Goal: Information Seeking & Learning: Find specific fact

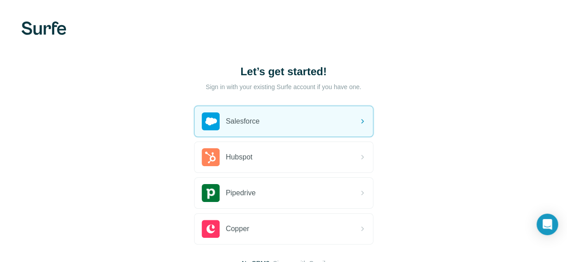
click at [206, 87] on p "Sign in with your existing Surfe account if you have one." at bounding box center [284, 87] width 156 height 9
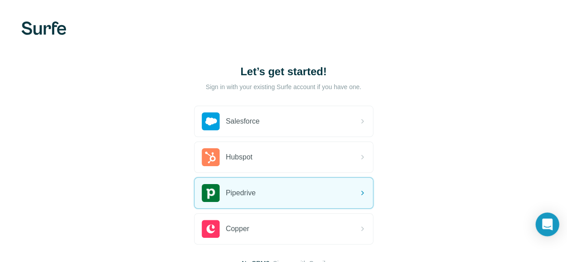
click at [548, 227] on icon "Open Intercom Messenger" at bounding box center [548, 225] width 12 height 12
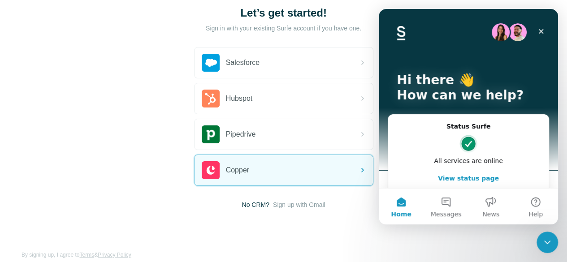
scroll to position [69, 0]
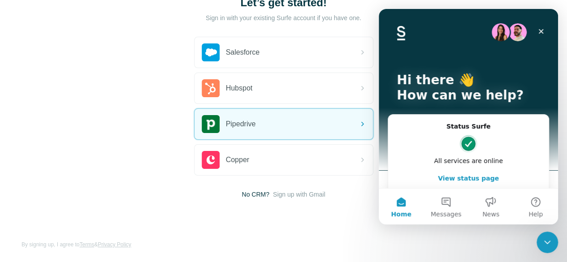
click at [33, 94] on div "Let’s get started! Sign in with your existing Surfe account if you have one. Sa…" at bounding box center [283, 97] width 567 height 333
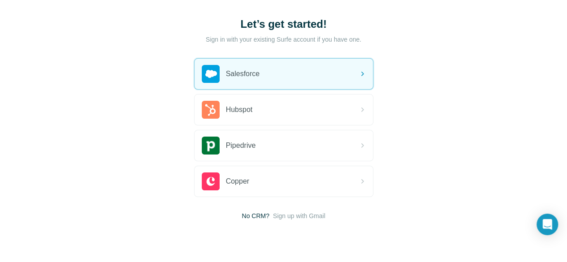
scroll to position [69, 0]
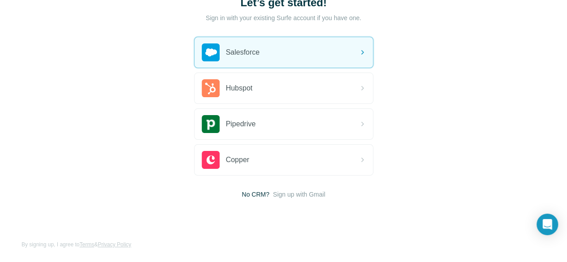
click at [187, 232] on div "Let’s get started! Sign in with your existing Surfe account if you have one. Sa…" at bounding box center [283, 97] width 567 height 333
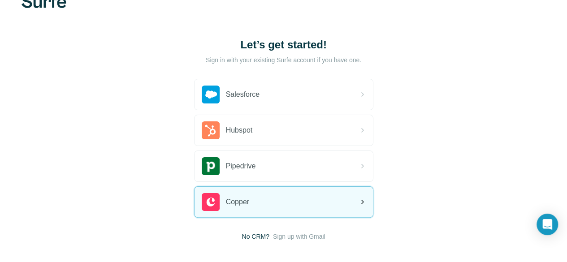
scroll to position [45, 0]
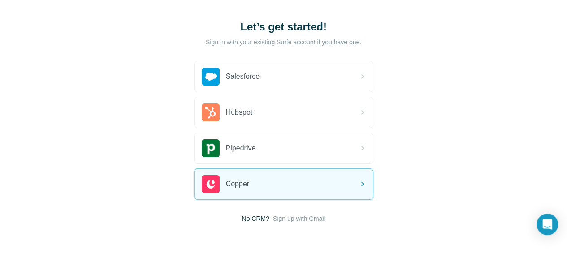
click at [242, 218] on span "No CRM?" at bounding box center [255, 218] width 27 height 9
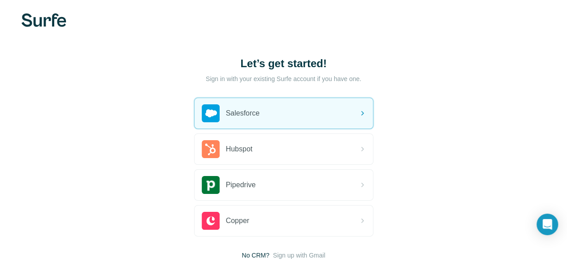
scroll to position [0, 0]
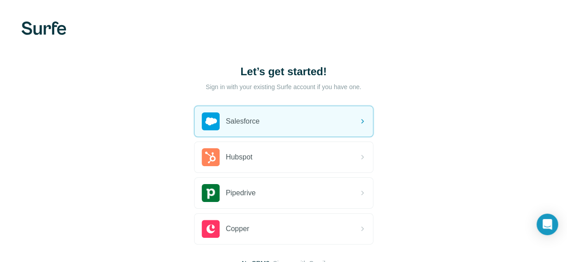
click at [37, 20] on div "Let’s get started! Sign in with your existing Surfe account if you have one. Sa…" at bounding box center [283, 166] width 567 height 333
click at [44, 31] on img at bounding box center [44, 28] width 45 height 13
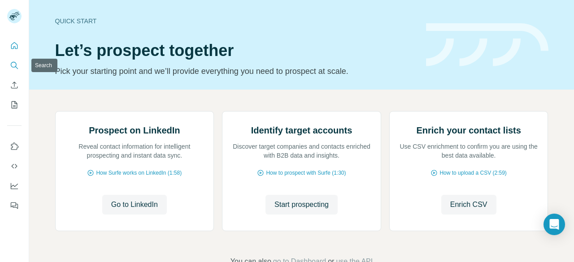
click at [13, 65] on icon "Search" at bounding box center [14, 65] width 9 height 9
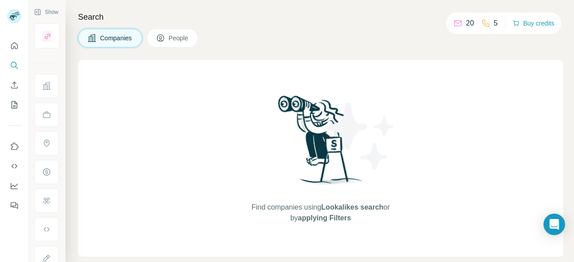
click at [108, 35] on span "Companies" at bounding box center [116, 38] width 33 height 9
click at [335, 213] on span "Find companies using Lookalikes search or by applying Filters" at bounding box center [321, 213] width 144 height 22
click at [363, 207] on span "Lookalikes search" at bounding box center [352, 208] width 62 height 8
drag, startPoint x: 528, startPoint y: 226, endPoint x: 505, endPoint y: 219, distance: 24.3
click at [529, 226] on div "Find companies using Lookalikes search or by applying Filters" at bounding box center [320, 158] width 485 height 197
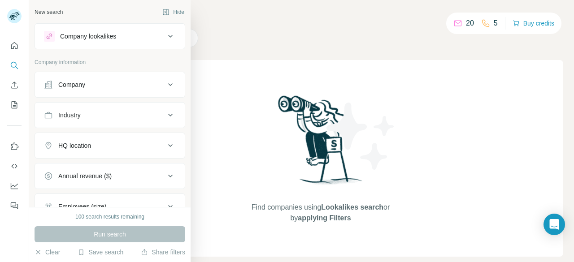
click at [70, 88] on div "Company" at bounding box center [71, 84] width 27 height 9
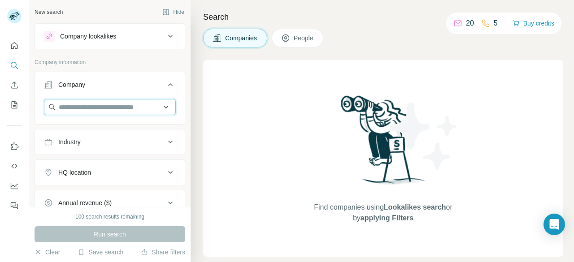
click at [111, 105] on input "text" at bounding box center [110, 107] width 132 height 16
paste input "**********"
drag, startPoint x: 139, startPoint y: 105, endPoint x: 187, endPoint y: 107, distance: 48.1
click at [187, 107] on div "**********" at bounding box center [110, 103] width 162 height 207
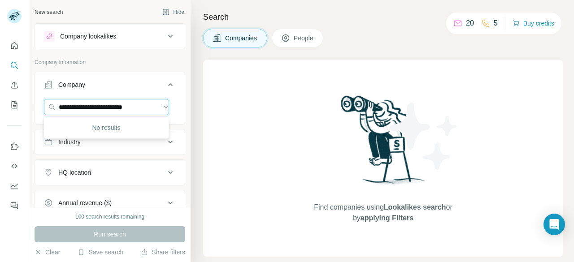
scroll to position [0, 0]
drag, startPoint x: 32, startPoint y: 111, endPoint x: 21, endPoint y: 111, distance: 11.7
click at [21, 111] on div "**********" at bounding box center [287, 131] width 574 height 262
click at [97, 105] on input "**********" at bounding box center [106, 107] width 125 height 16
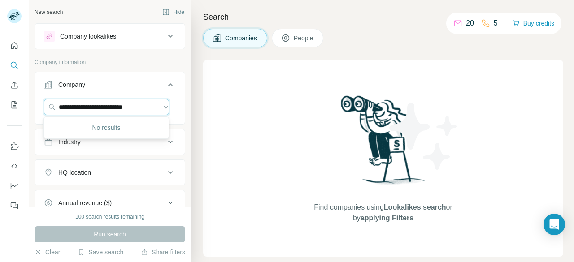
drag, startPoint x: 114, startPoint y: 108, endPoint x: 200, endPoint y: 114, distance: 86.4
click at [200, 114] on div "**********" at bounding box center [301, 131] width 545 height 262
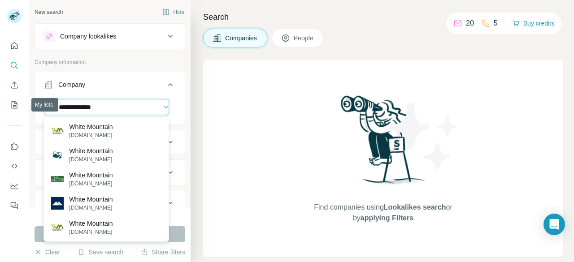
drag, startPoint x: 127, startPoint y: 109, endPoint x: 0, endPoint y: 113, distance: 127.5
click at [0, 113] on div "**********" at bounding box center [287, 131] width 574 height 262
paste input "**********"
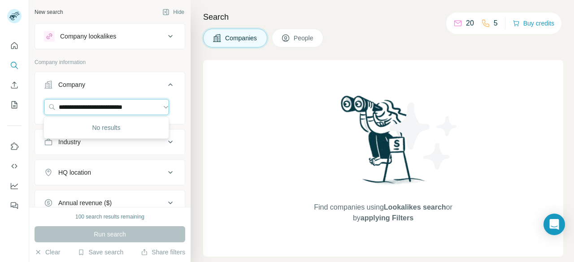
drag, startPoint x: 58, startPoint y: 105, endPoint x: 208, endPoint y: 102, distance: 150.3
click at [208, 102] on div "**********" at bounding box center [301, 131] width 545 height 262
paste input "text"
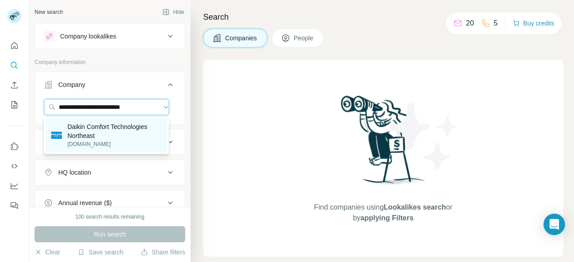
type input "**********"
click at [102, 135] on p "Daikin Comfort Technologies Northeast" at bounding box center [114, 131] width 94 height 18
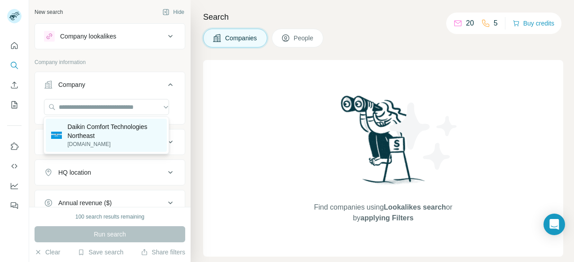
scroll to position [0, 0]
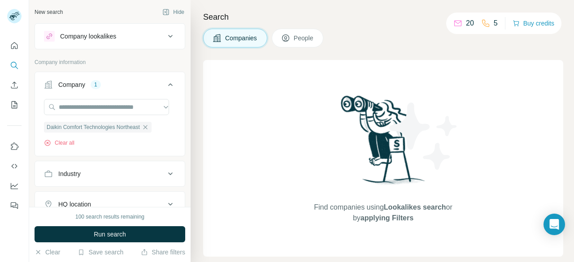
click at [81, 142] on div "Clear all" at bounding box center [98, 143] width 108 height 8
click at [135, 127] on span "Daikin Comfort Technologies Northeast" at bounding box center [93, 127] width 93 height 8
click at [100, 180] on button "Industry" at bounding box center [110, 174] width 150 height 22
click at [177, 144] on div "Daikin Comfort Technologies Northeast Clear all" at bounding box center [110, 126] width 150 height 55
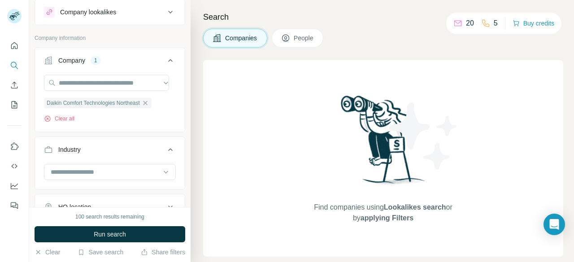
scroll to position [45, 0]
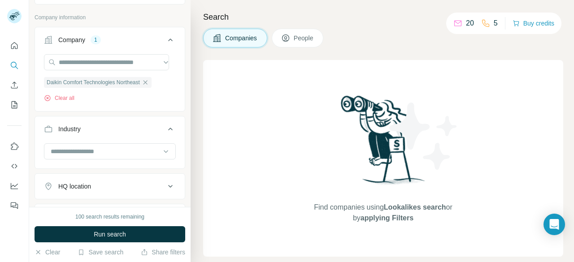
click at [168, 122] on button "Industry" at bounding box center [110, 130] width 150 height 25
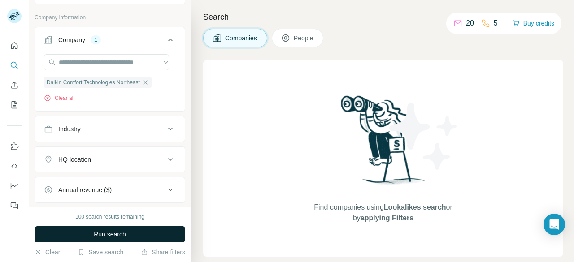
click at [134, 235] on button "Run search" at bounding box center [110, 235] width 151 height 16
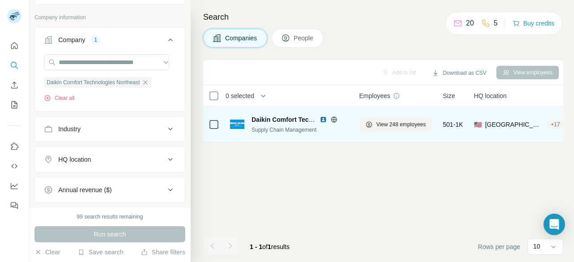
drag, startPoint x: 277, startPoint y: 123, endPoint x: 284, endPoint y: 121, distance: 6.8
click at [277, 123] on div "Daikin Comfort Technologies Northeast" at bounding box center [284, 119] width 64 height 9
drag, startPoint x: 269, startPoint y: 125, endPoint x: 258, endPoint y: 130, distance: 12.1
click at [269, 125] on div "Daikin Comfort Technologies Northeast Supply Chain Management" at bounding box center [300, 124] width 97 height 19
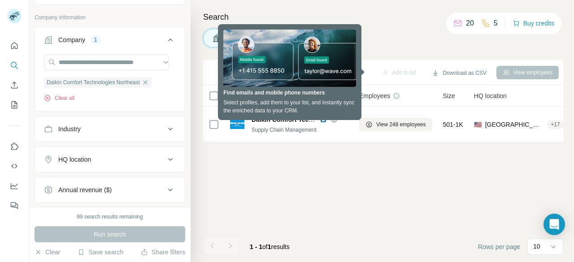
click at [266, 191] on div "Add to list Download as CSV View employees 0 selected Companies Employees Size …" at bounding box center [383, 161] width 360 height 202
